Goal: Transaction & Acquisition: Purchase product/service

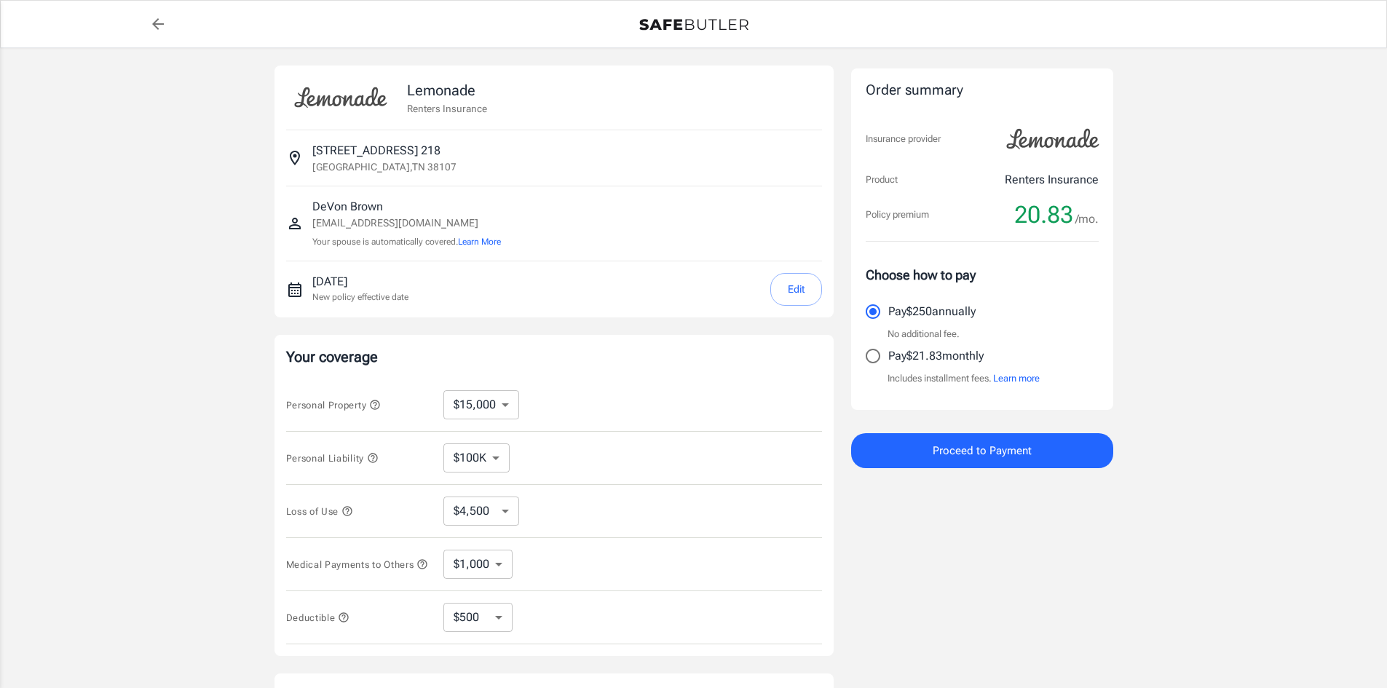
select select "15000"
select select "500"
click at [498, 396] on select "$10,000 $15,000 $20,000 $25,000 $30,000 $40,000 $50,000 $100K $150K $200K $250K" at bounding box center [481, 404] width 76 height 29
select select "20000"
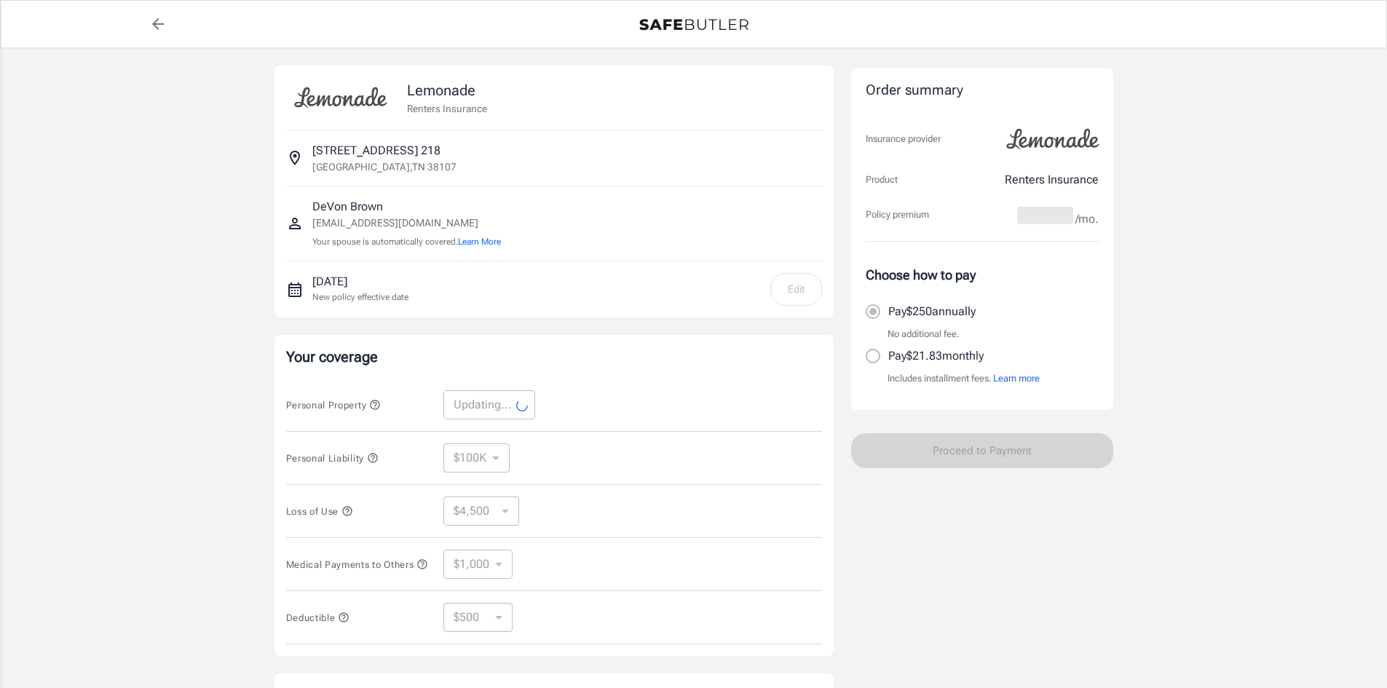
select select "20000"
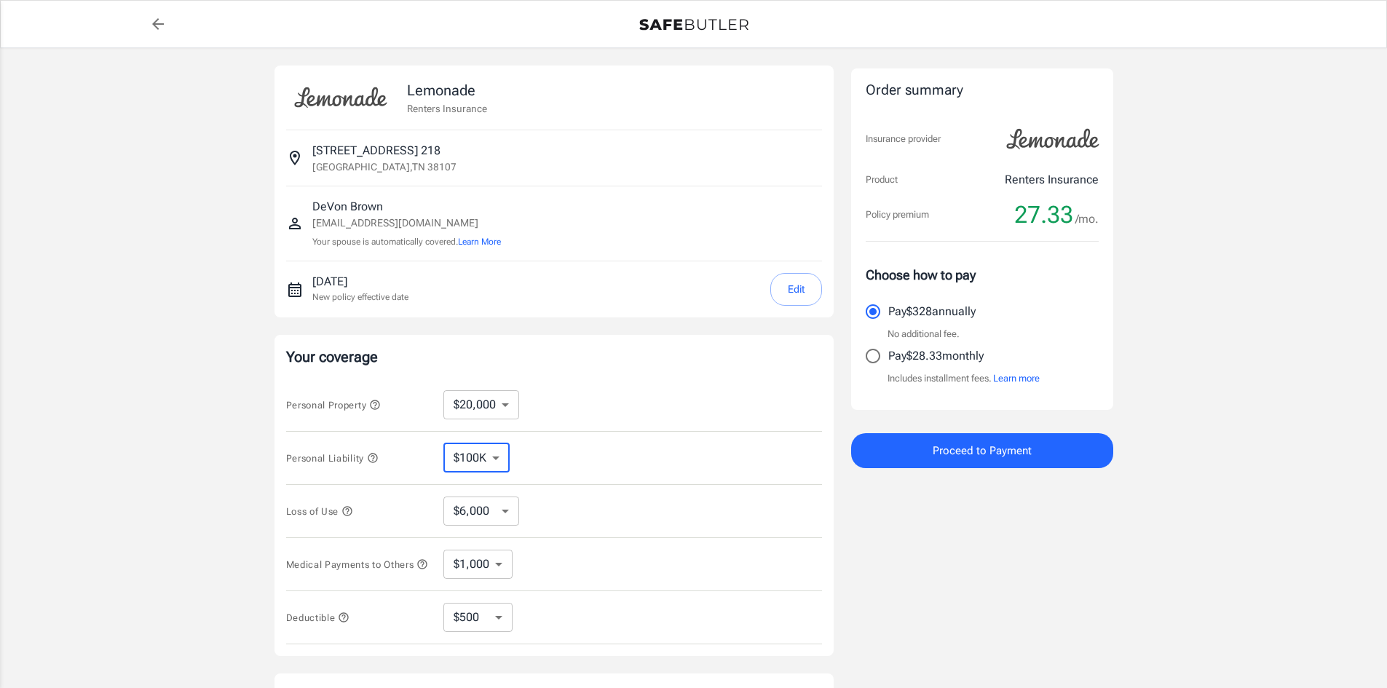
click at [492, 462] on select "$100K $200K $300K $400K $500K" at bounding box center [476, 457] width 66 height 29
click at [583, 443] on div "Personal Liability $100K $200K $300K $400K $500K ​" at bounding box center [554, 458] width 536 height 53
click at [495, 512] on select "$6,000 $9,000 $15,000 $24,000 $36,000 $54,000 $81,000 $120K $177K $198K" at bounding box center [481, 510] width 76 height 29
select select "24000"
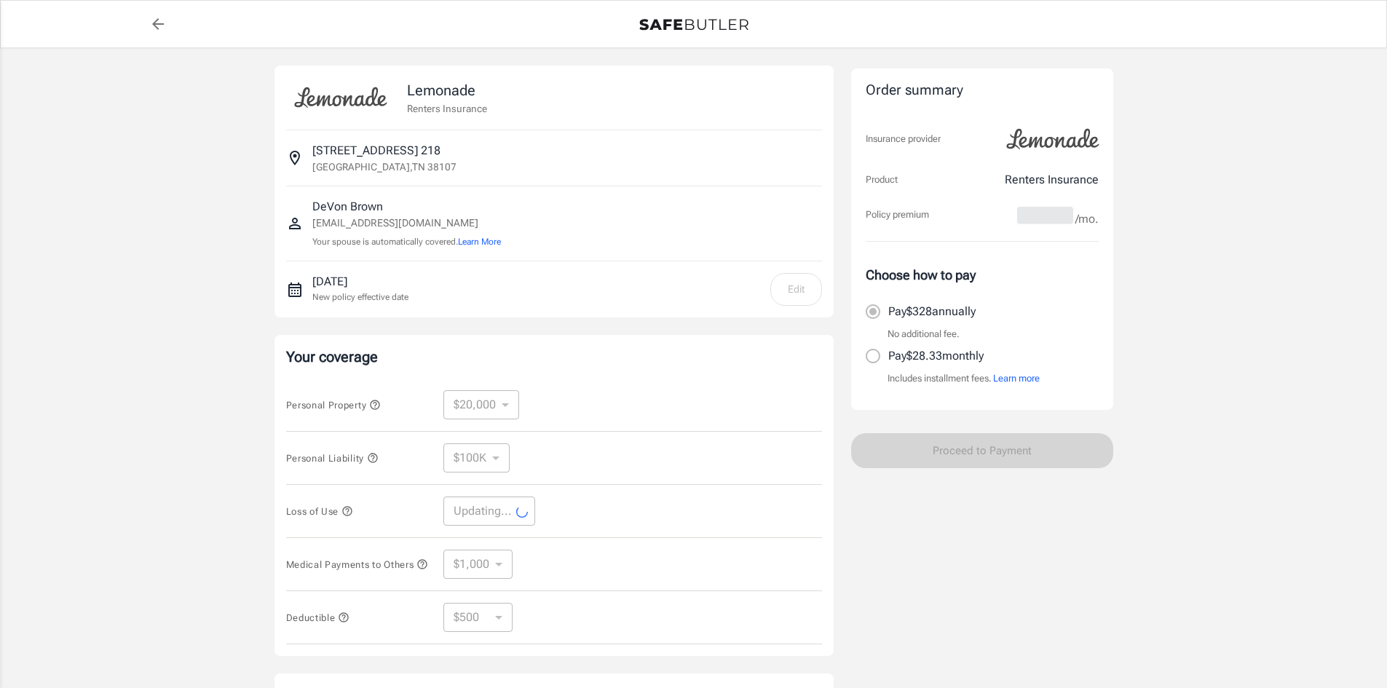
select select "24000"
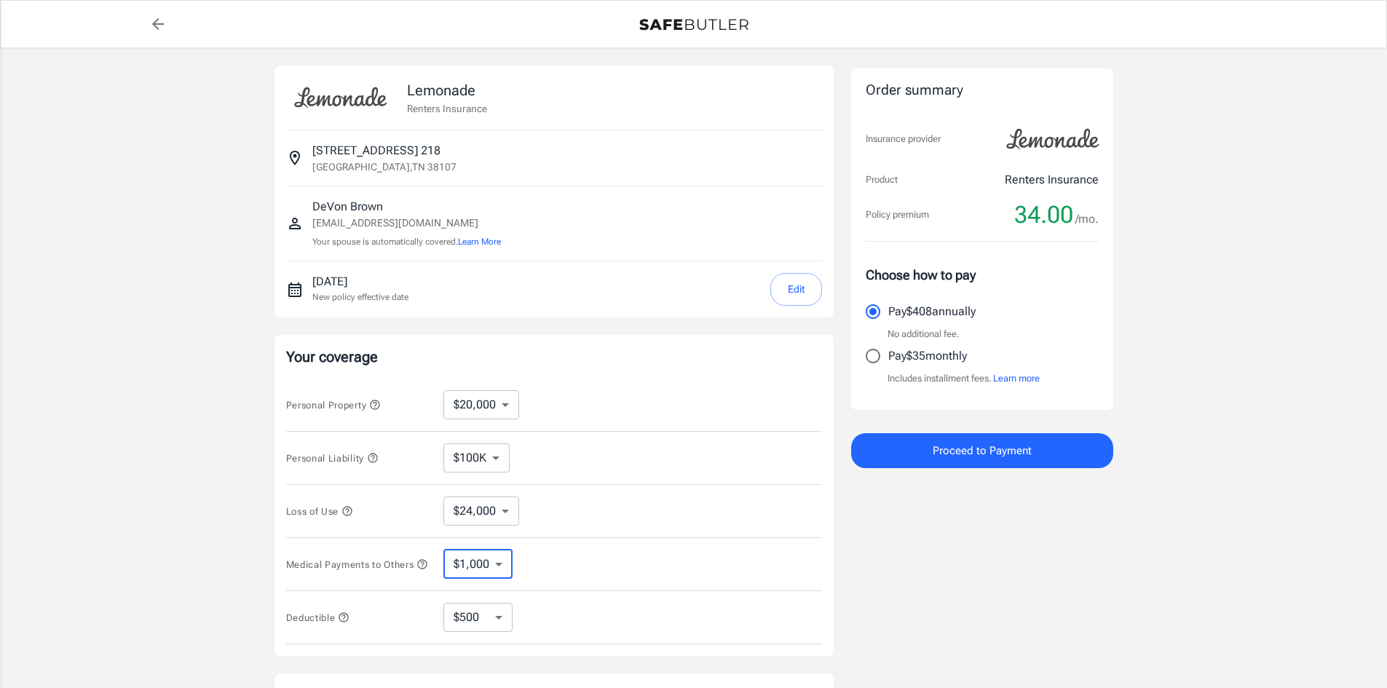
click at [498, 566] on select "$1,000 $2,000 $3,000 $4,000 $5,000" at bounding box center [477, 564] width 69 height 29
click at [563, 550] on div "Medical Payments to Others $1,000 $2,000 $3,000 $4,000 $5,000 ​" at bounding box center [554, 564] width 536 height 53
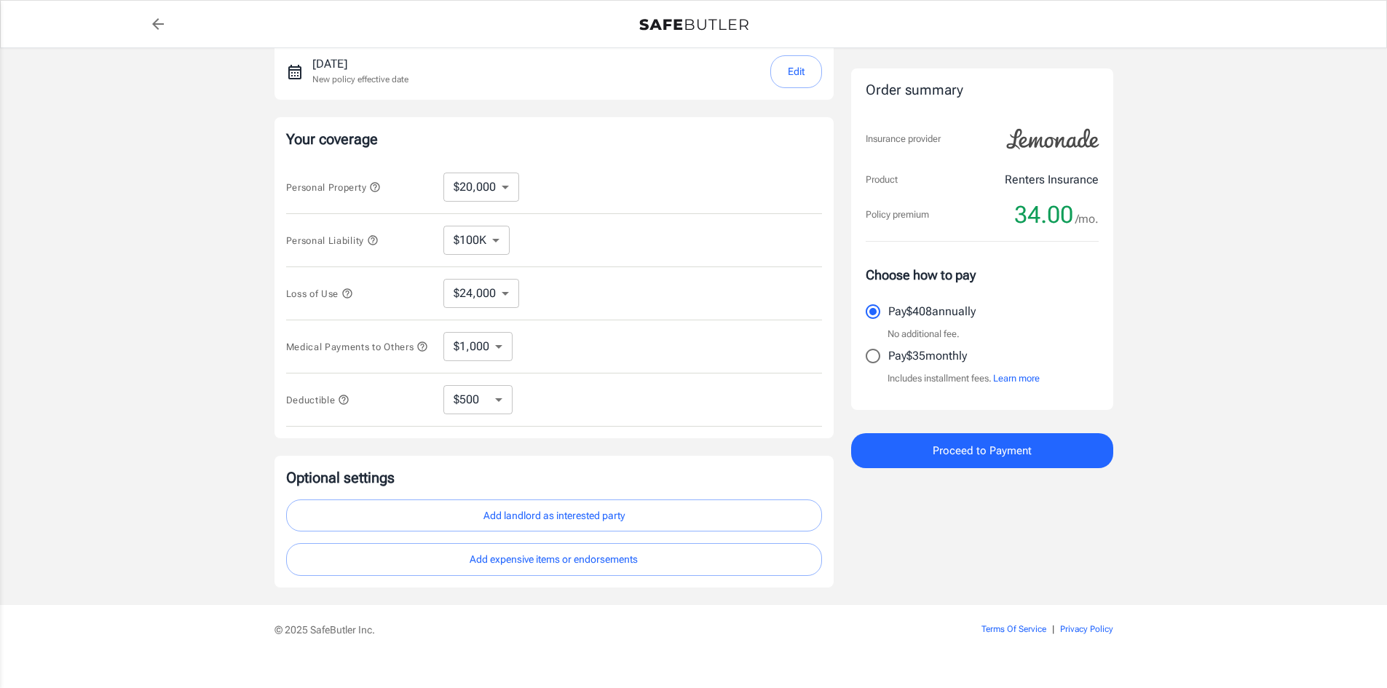
scroll to position [218, 0]
click at [491, 393] on select "$250 $500 $1,000 $2,500" at bounding box center [477, 398] width 69 height 29
select select "1000"
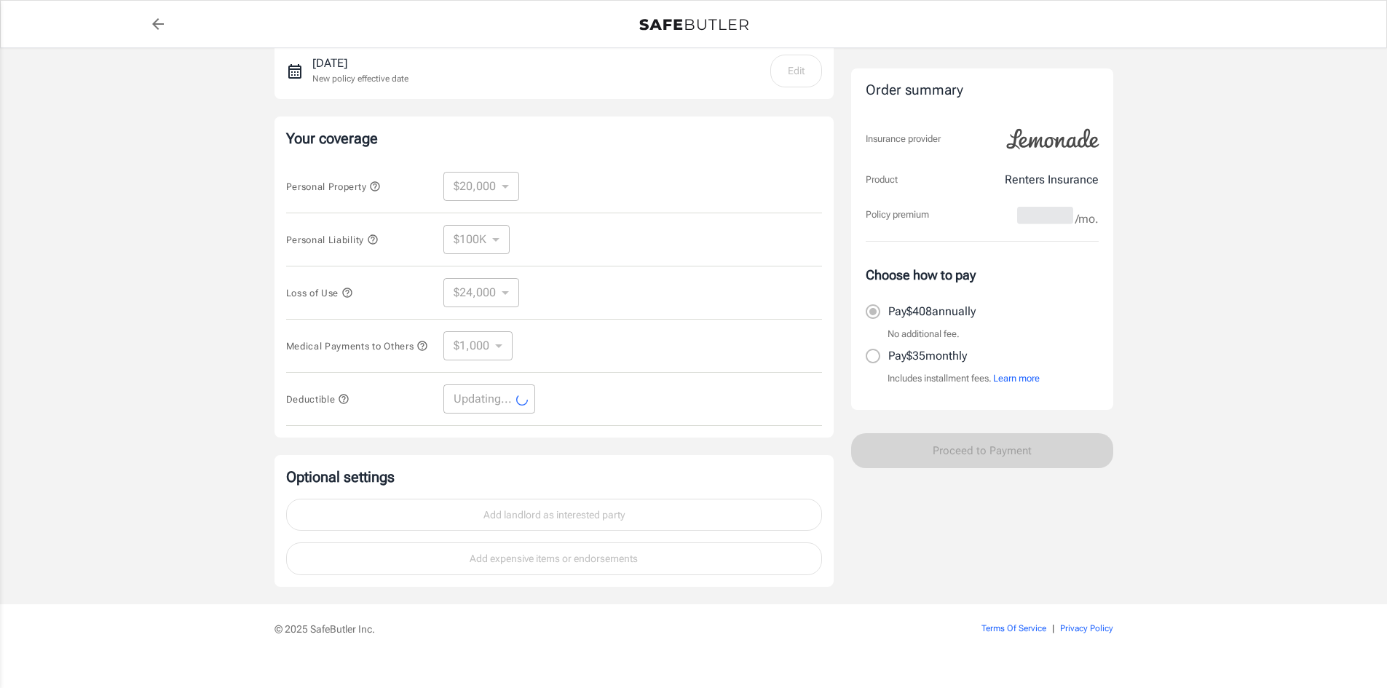
select select "1000"
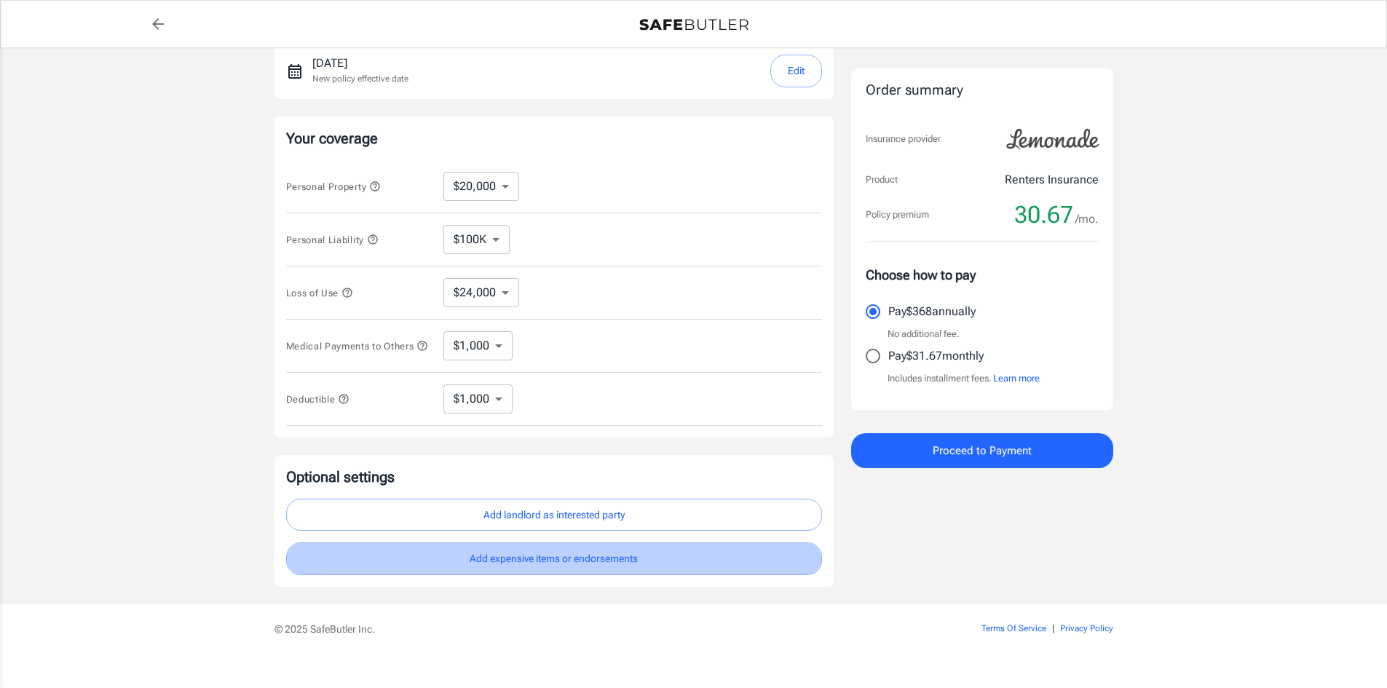
click at [595, 571] on button "Add expensive items or endorsements" at bounding box center [554, 558] width 536 height 33
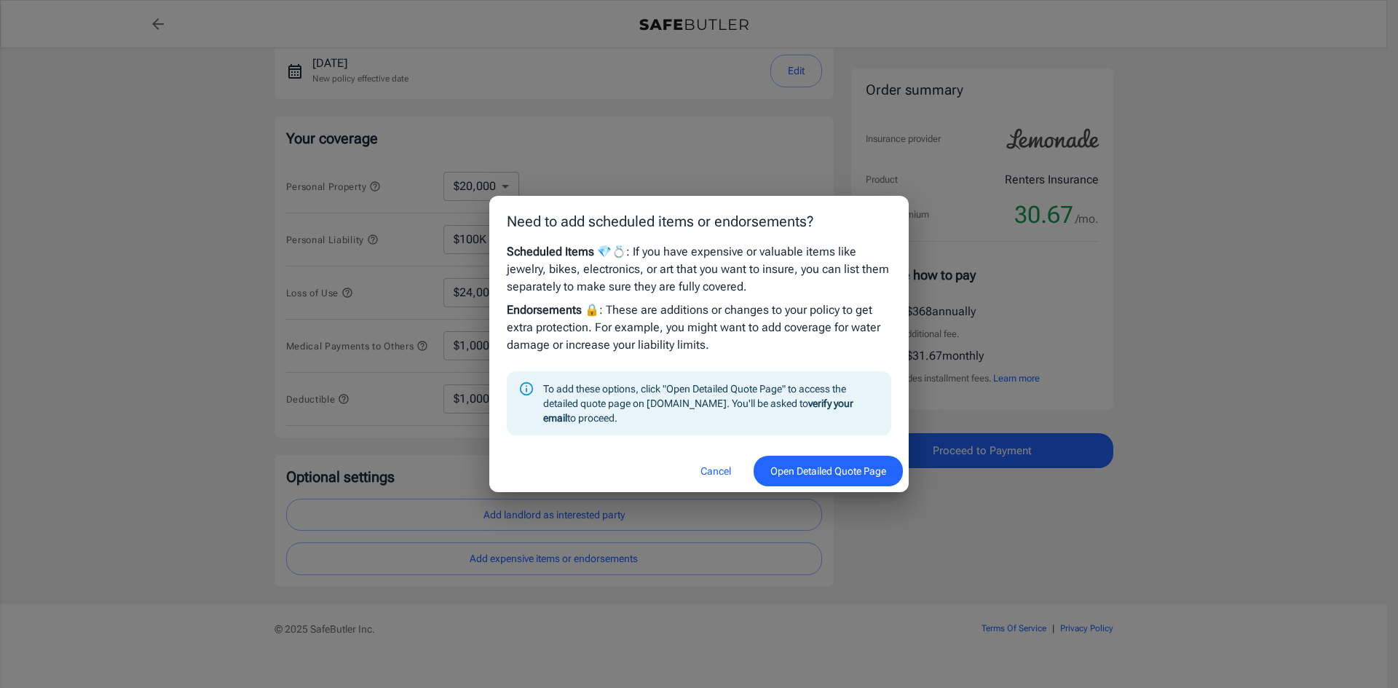
click at [797, 476] on button "Open Detailed Quote Page" at bounding box center [827, 471] width 149 height 31
click at [712, 469] on button "Cancel" at bounding box center [716, 471] width 64 height 31
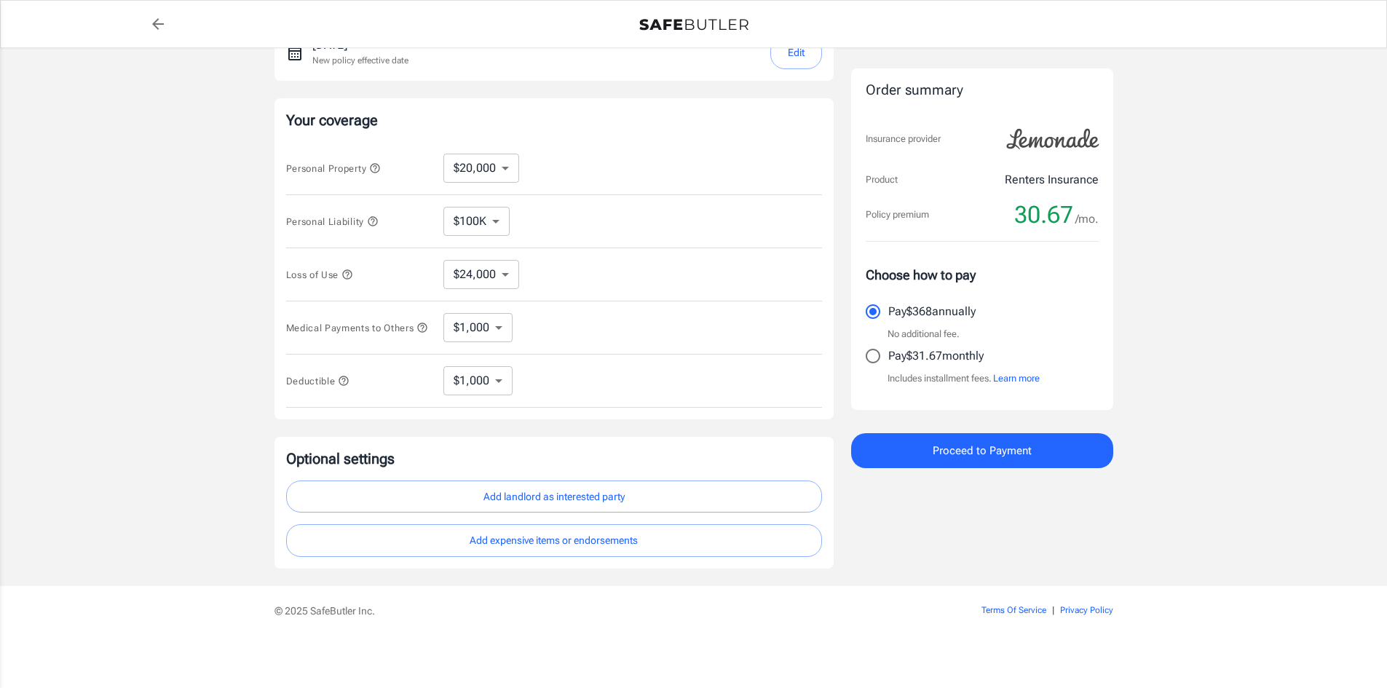
scroll to position [242, 0]
click at [579, 237] on div "Personal Liability $100K $200K $300K $400K $500K ​" at bounding box center [554, 221] width 536 height 53
